Goal: Task Accomplishment & Management: Complete application form

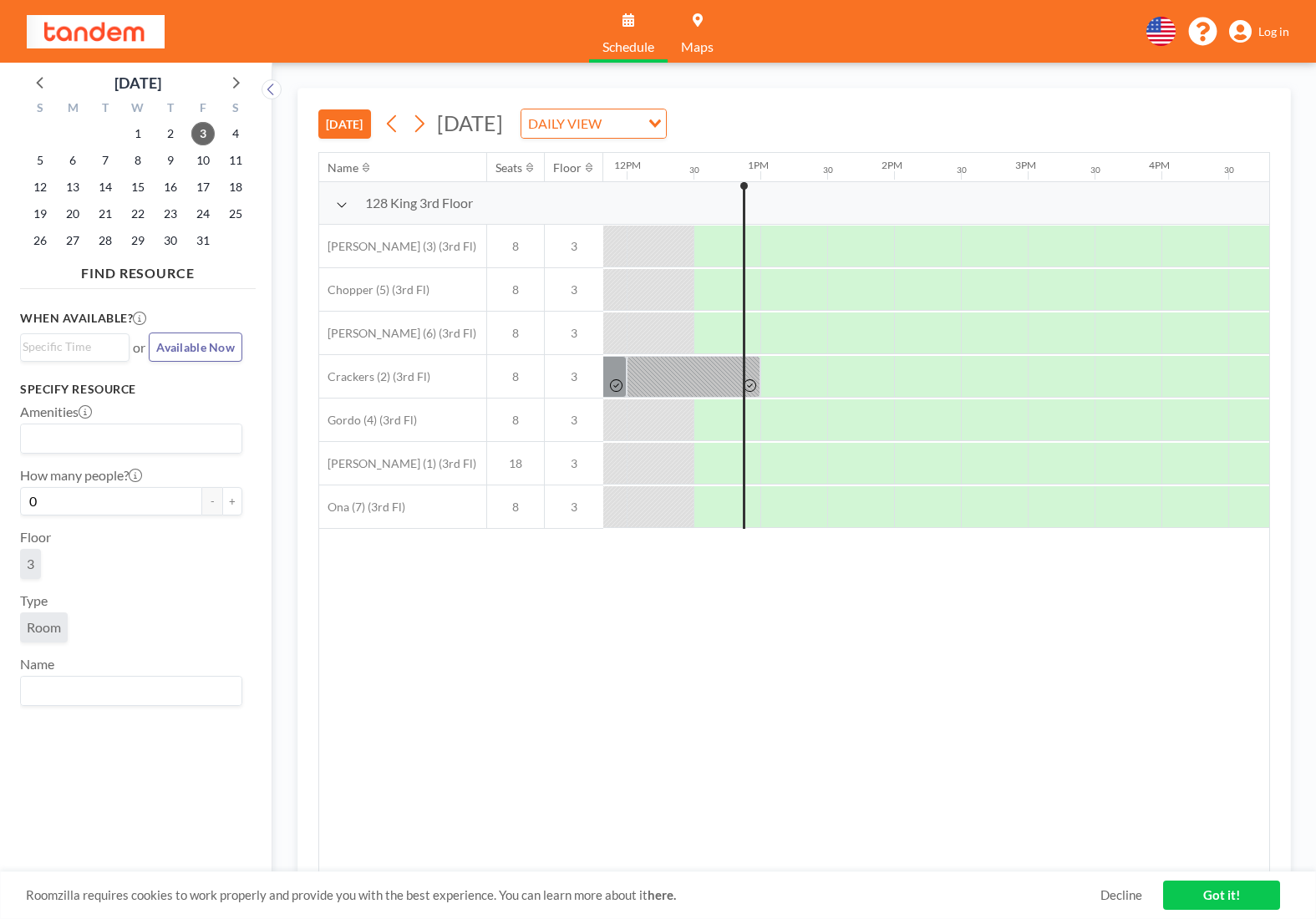
scroll to position [0, 1604]
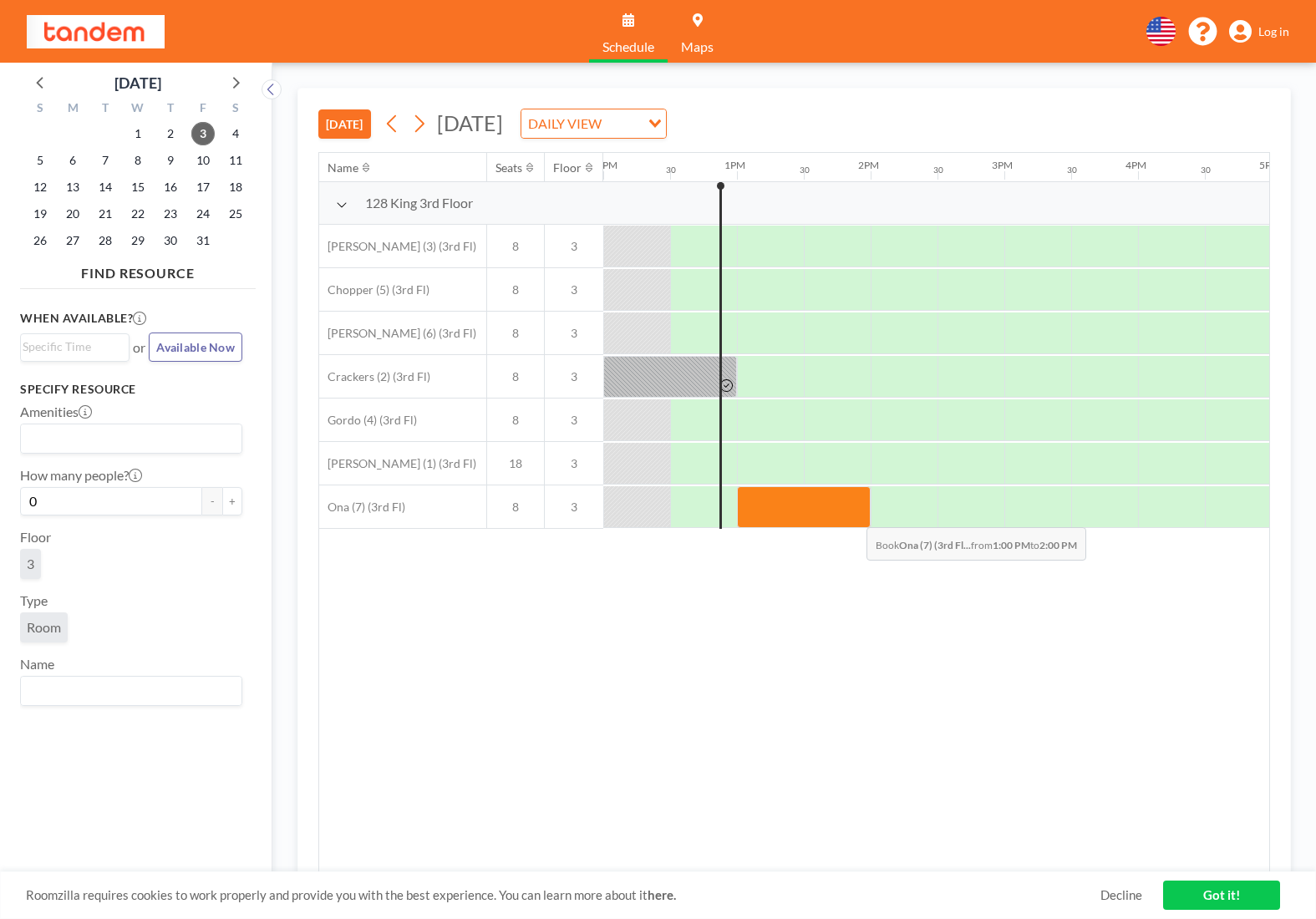
drag, startPoint x: 780, startPoint y: 525, endPoint x: 853, endPoint y: 515, distance: 73.7
click at [853, 515] on div at bounding box center [804, 508] width 134 height 42
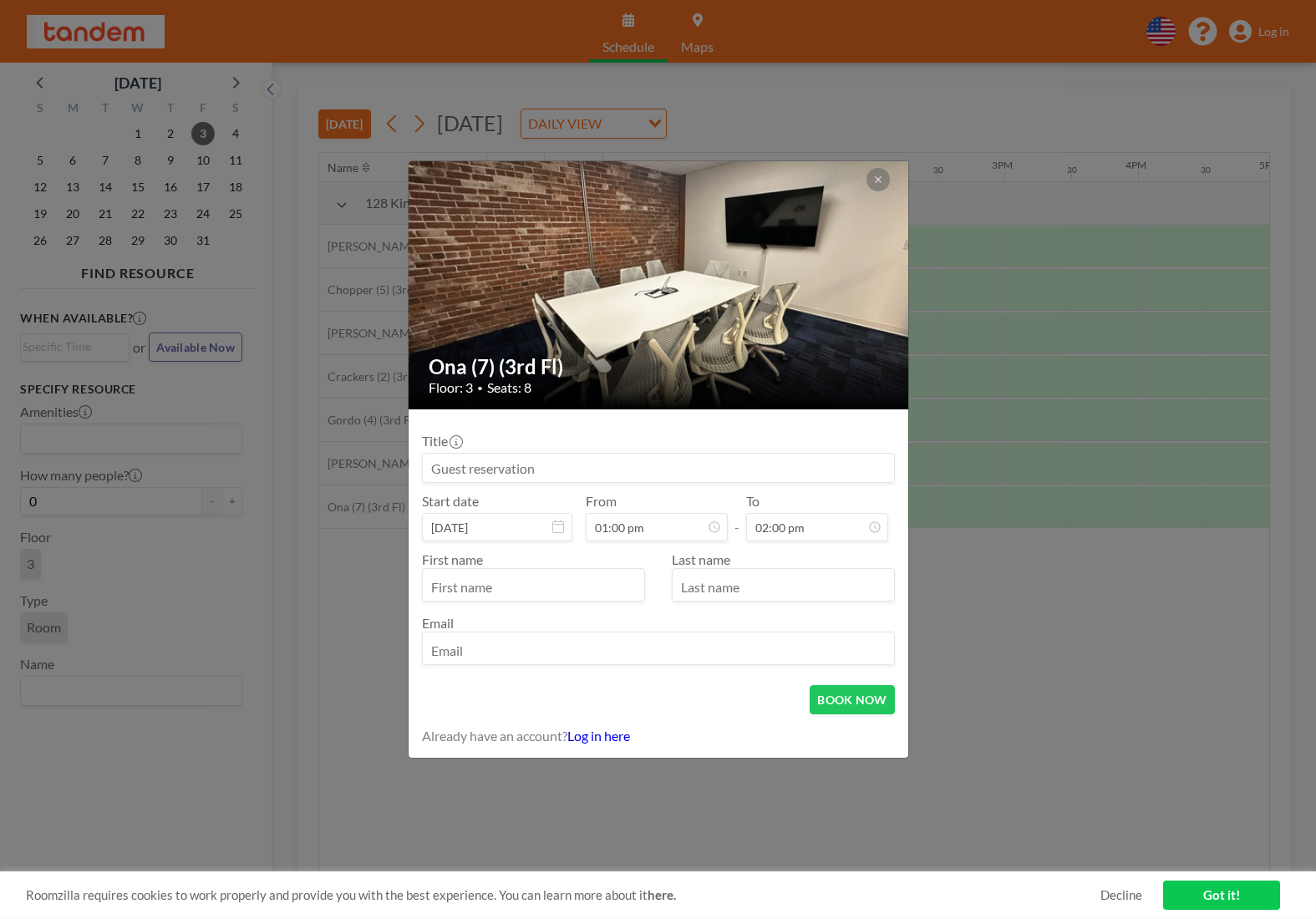
click at [611, 474] on input at bounding box center [658, 467] width 471 height 28
type input "Aviator meeting"
click at [855, 695] on button "BOOK NOW" at bounding box center [851, 700] width 84 height 29
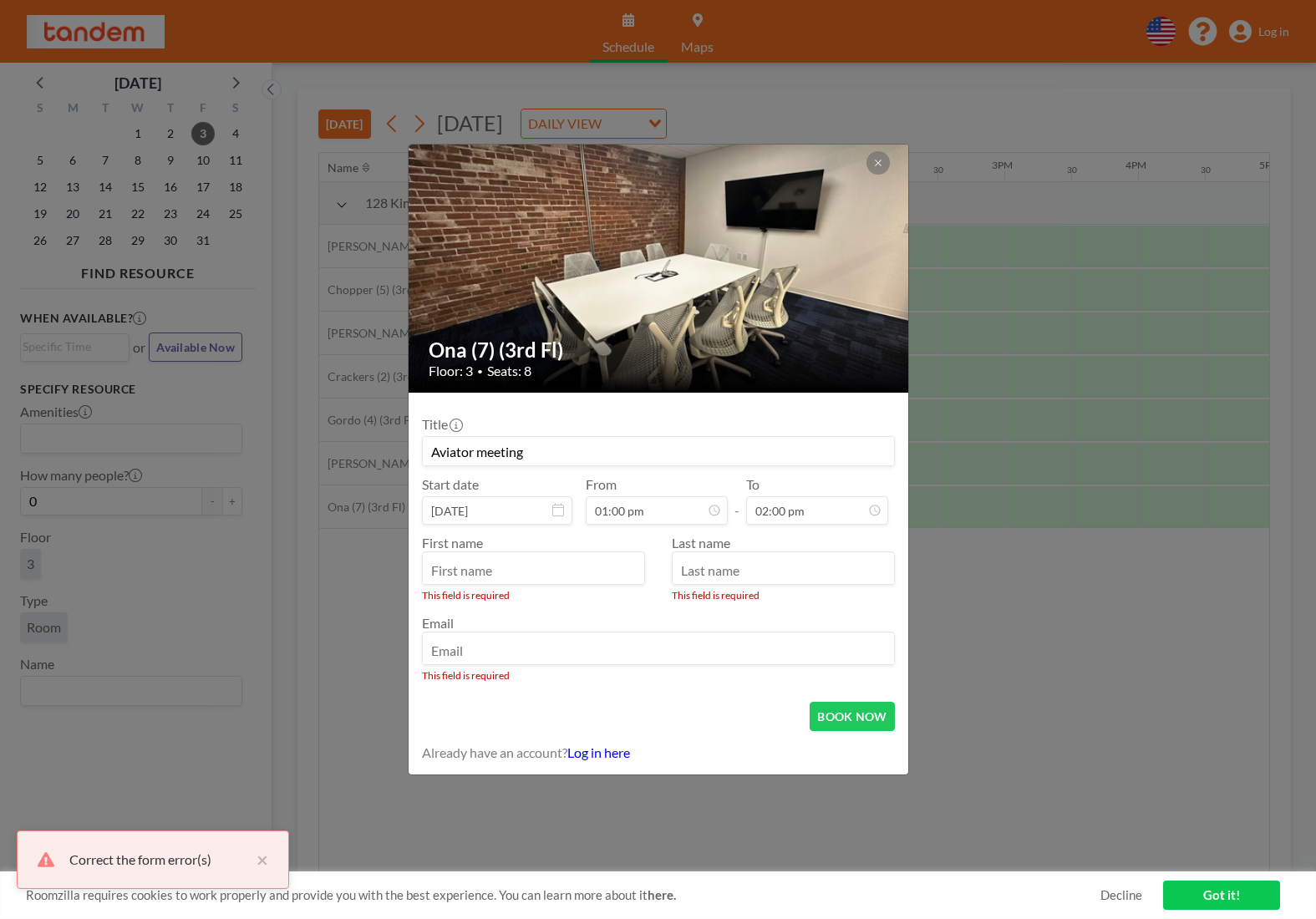
click at [550, 565] on input "text" at bounding box center [533, 569] width 222 height 28
type input "Ankit"
type input "[DEMOGRAPHIC_DATA]"
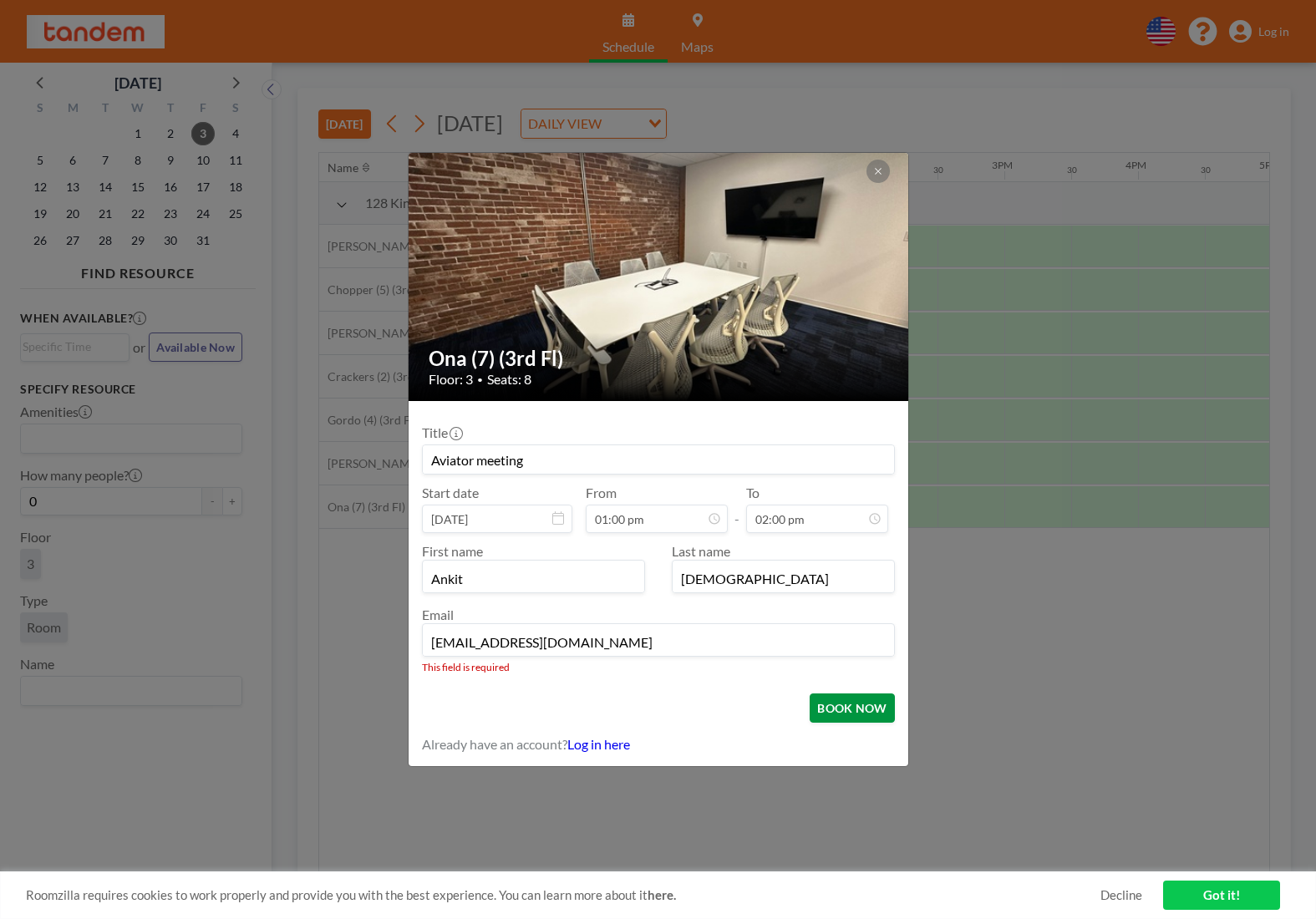
type input "[EMAIL_ADDRESS][DOMAIN_NAME]"
click at [865, 712] on button "BOOK NOW" at bounding box center [851, 708] width 84 height 29
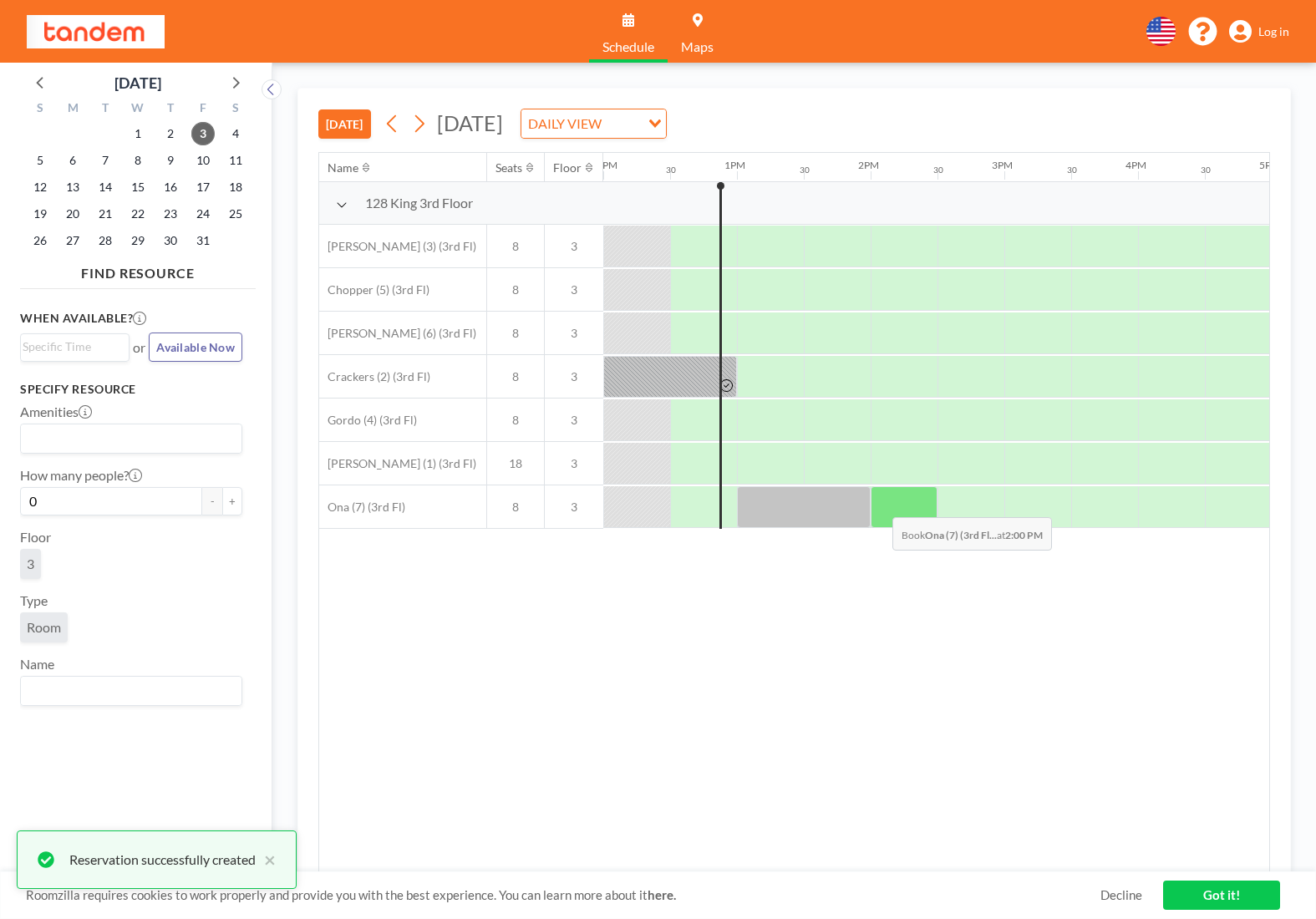
click at [883, 504] on div at bounding box center [904, 508] width 67 height 42
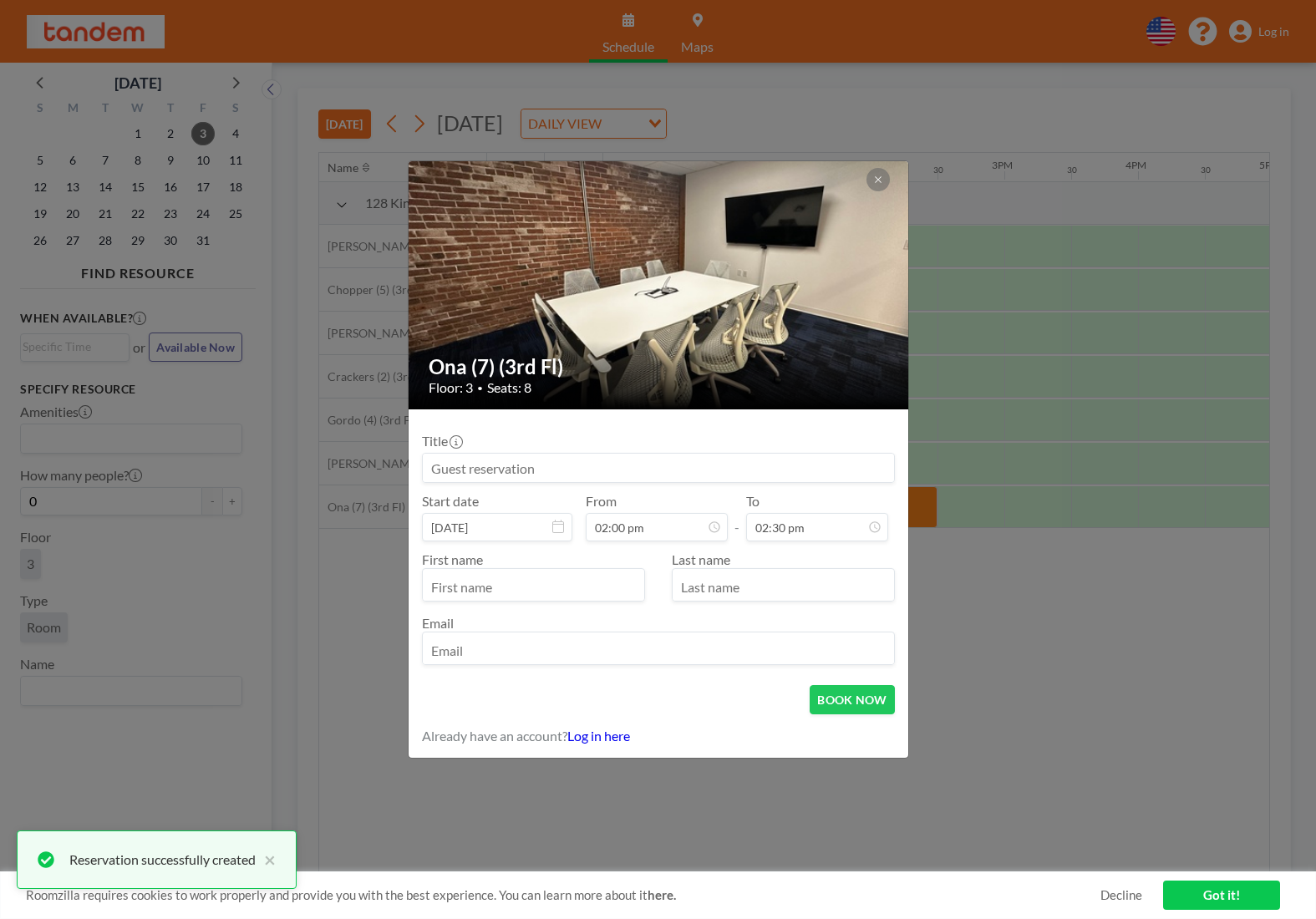
scroll to position [862, 0]
click at [584, 478] on input at bounding box center [658, 467] width 471 height 28
type input "A"
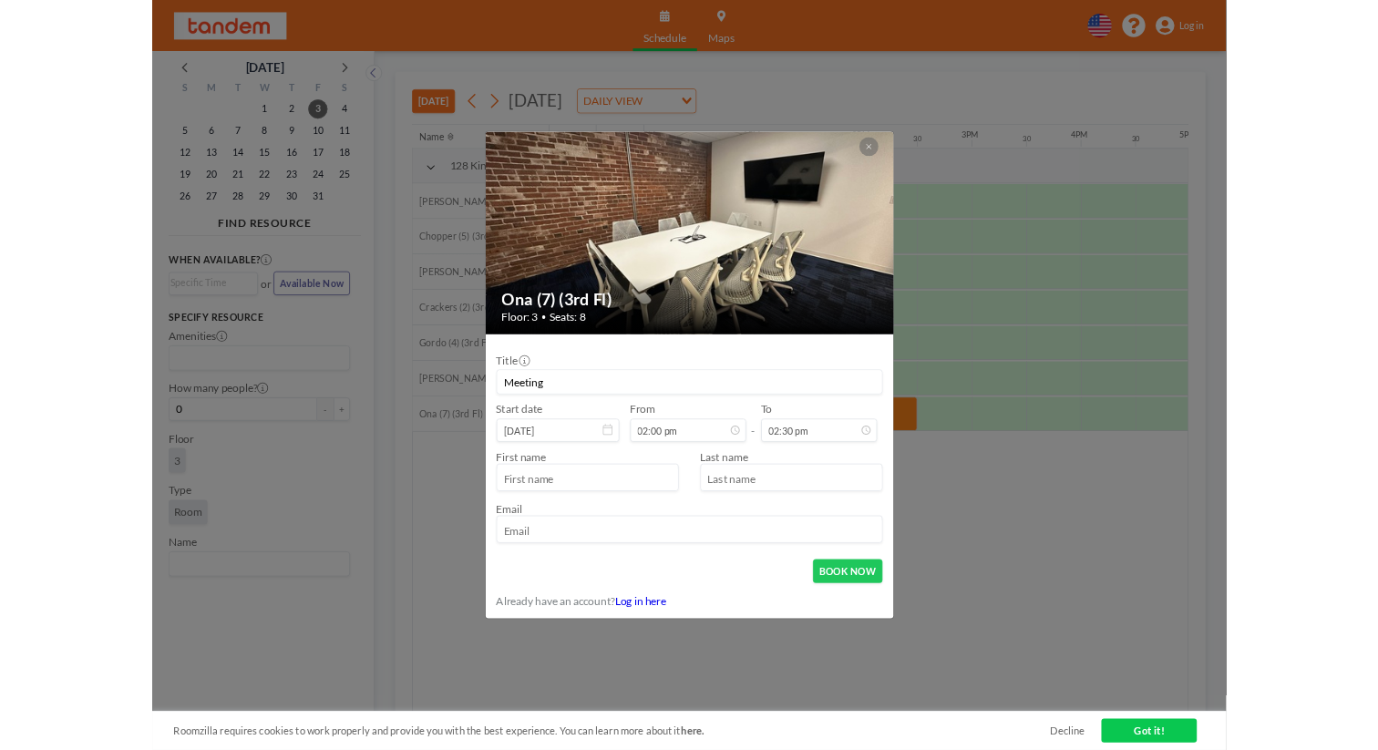
scroll to position [0, 0]
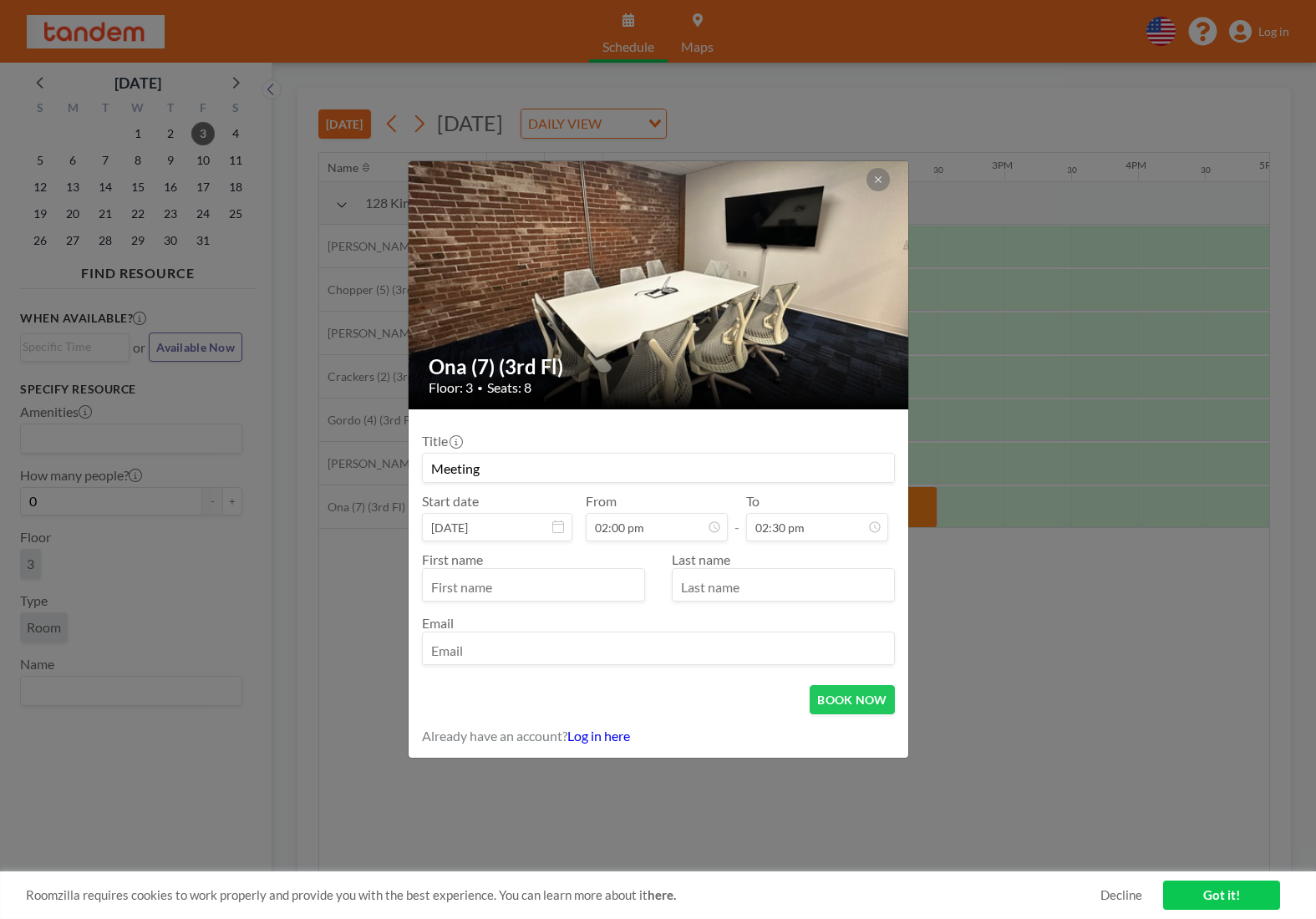
type input "Meeting"
click at [610, 593] on input "text" at bounding box center [533, 585] width 222 height 28
type input "Ankit"
type input "[DEMOGRAPHIC_DATA]"
type input "[EMAIL_ADDRESS][DOMAIN_NAME]"
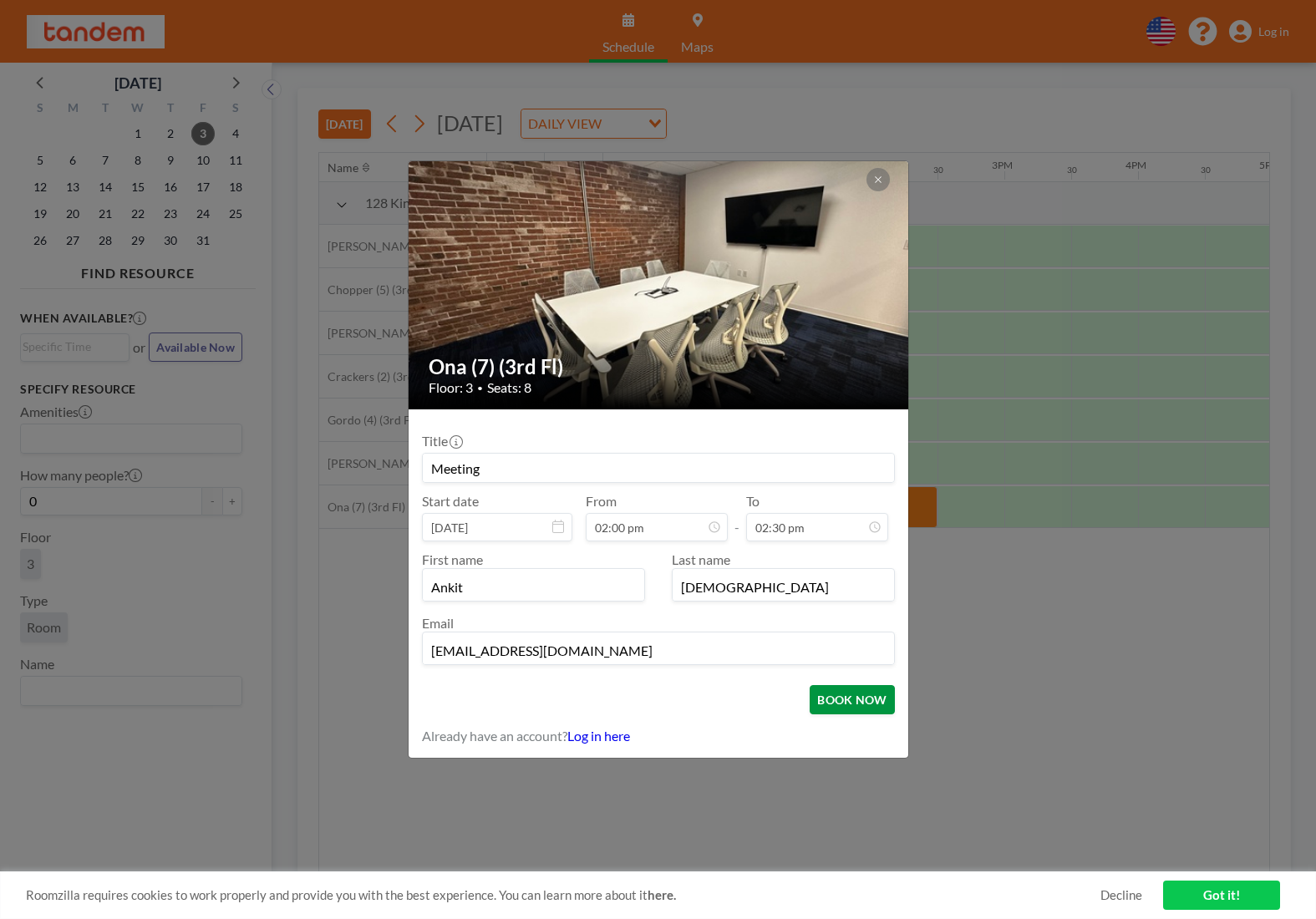
click at [827, 695] on button "BOOK NOW" at bounding box center [851, 700] width 84 height 29
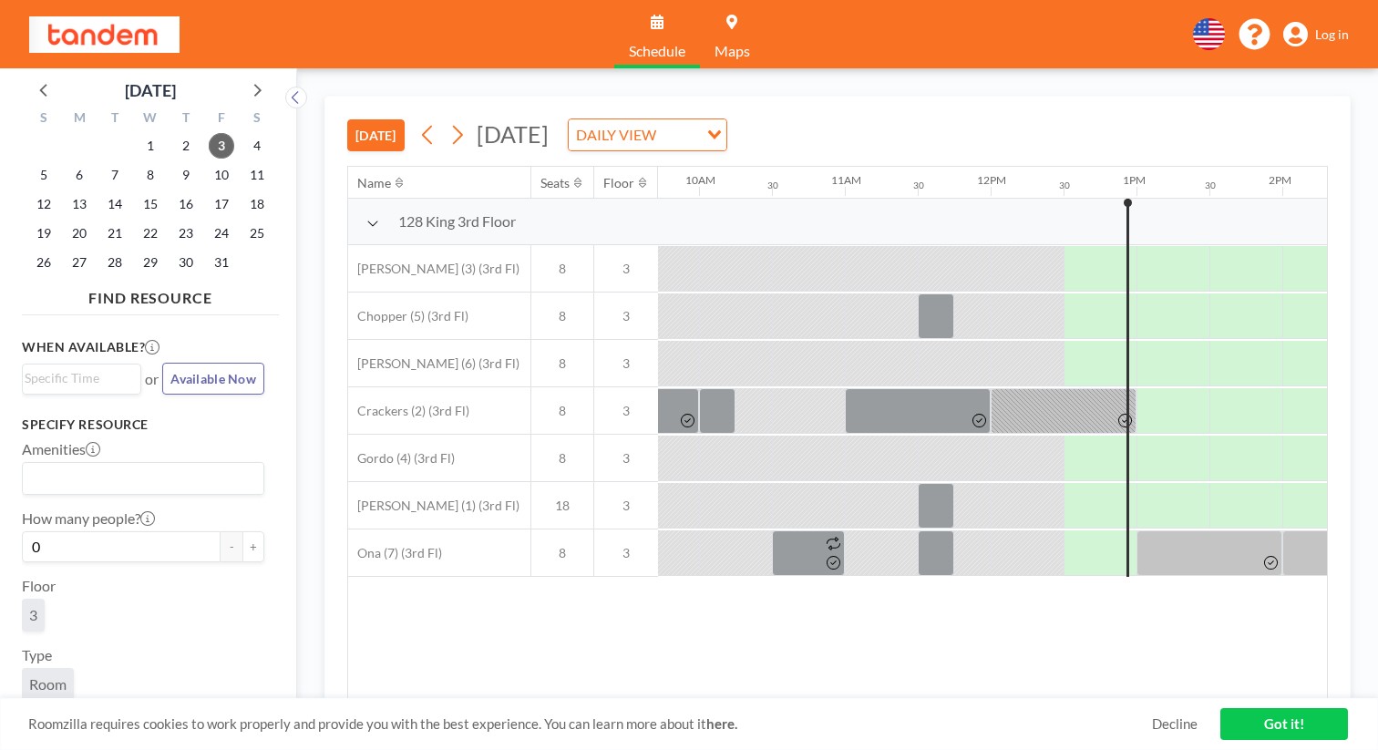
scroll to position [0, 1422]
